Goal: Find specific page/section: Find specific page/section

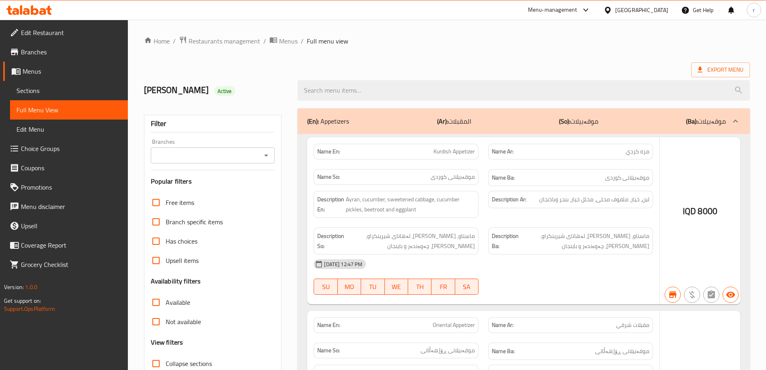
click at [37, 20] on div "​ Menu-management Iraq Get Help r Edit Restaurant Branches Menus Sections Full …" at bounding box center [383, 195] width 766 height 350
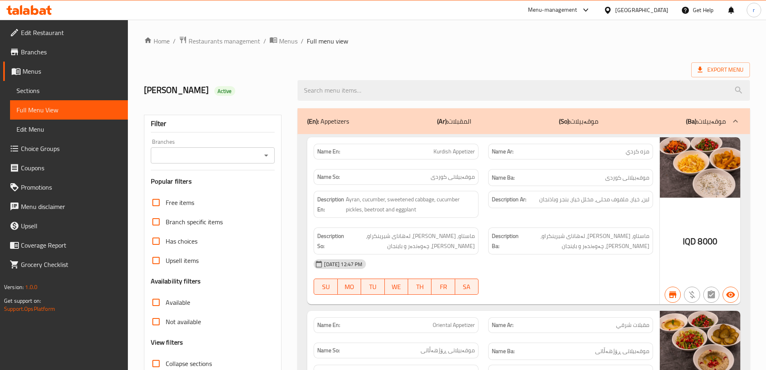
click at [41, 10] on icon at bounding box center [42, 11] width 7 height 7
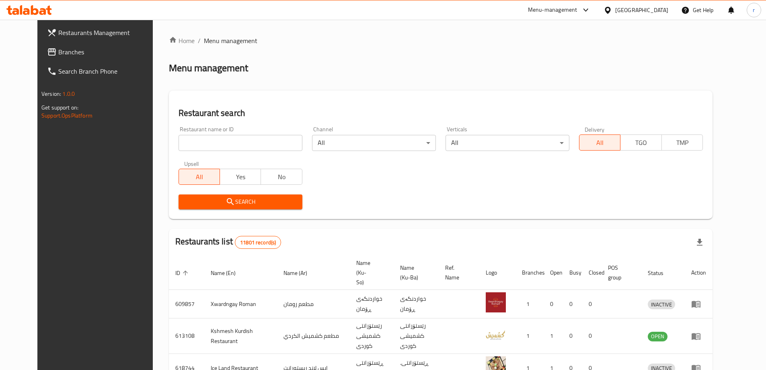
click at [179, 132] on div "Restaurant name or ID Restaurant name or ID" at bounding box center [241, 138] width 124 height 25
click at [179, 140] on input "search" at bounding box center [241, 143] width 124 height 16
paste input "687396"
type input "687396"
click at [226, 199] on icon "submit" at bounding box center [231, 202] width 10 height 10
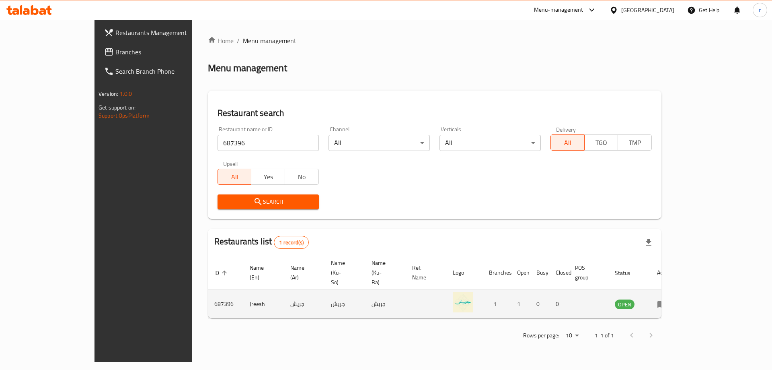
click at [678, 289] on td "enhanced table" at bounding box center [665, 303] width 28 height 29
click at [667, 299] on icon "enhanced table" at bounding box center [662, 304] width 10 height 10
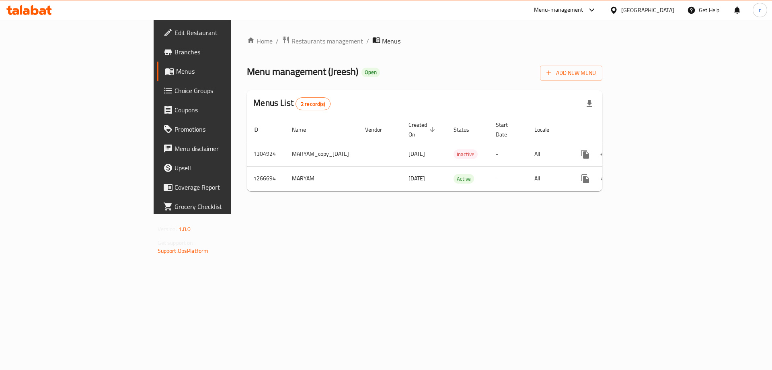
click at [175, 52] on span "Branches" at bounding box center [226, 52] width 102 height 10
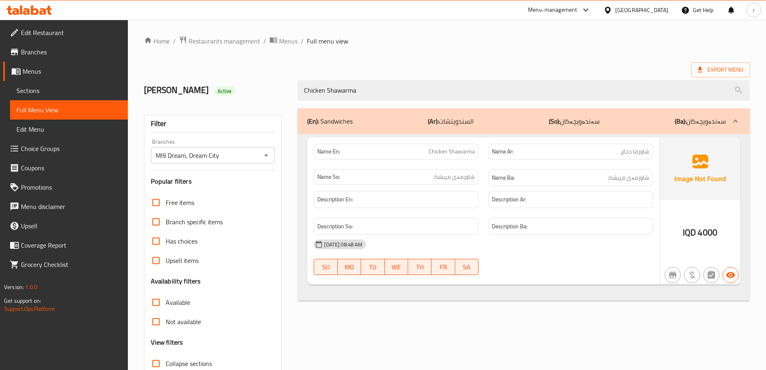
scroll to position [58, 0]
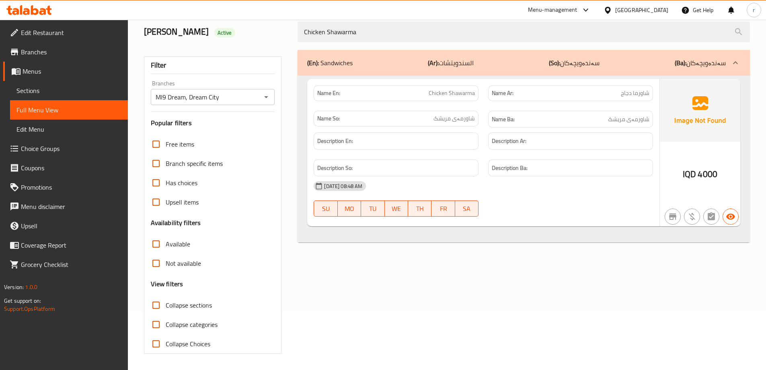
click at [44, 11] on icon at bounding box center [42, 11] width 7 height 7
